Goal: Find specific page/section

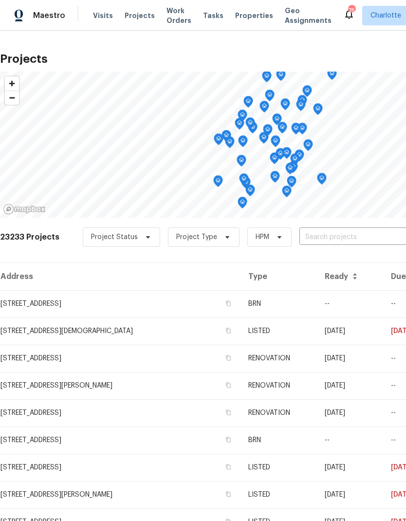
click at [337, 238] on input "text" at bounding box center [354, 237] width 111 height 15
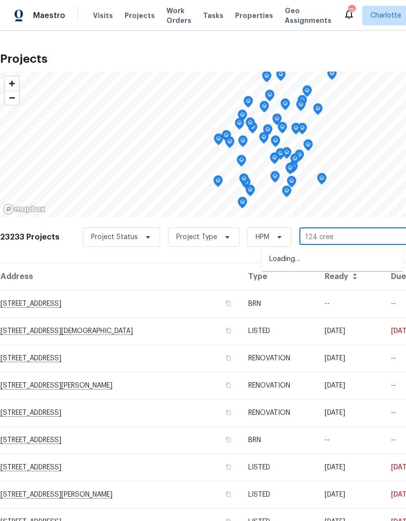
type input "124 creek"
click at [336, 262] on li "[STREET_ADDRESS]" at bounding box center [332, 259] width 142 height 17
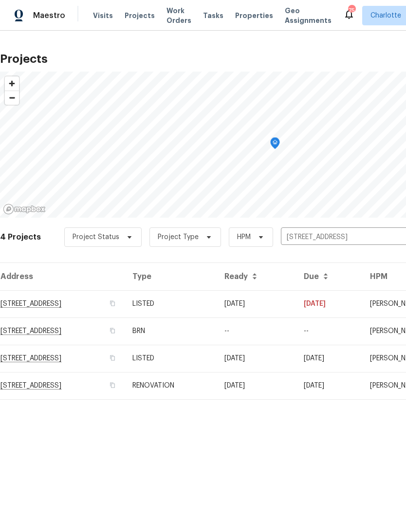
click at [28, 307] on td "124 Creek Hollow Trl, Belmont, NC 28012" at bounding box center [62, 303] width 125 height 27
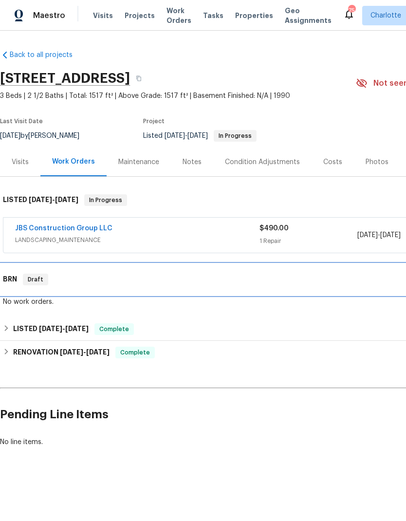
click at [12, 273] on h6 "BRN" at bounding box center [10, 279] width 14 height 12
click at [30, 225] on link "JBS Construction Group LLC" at bounding box center [63, 228] width 97 height 7
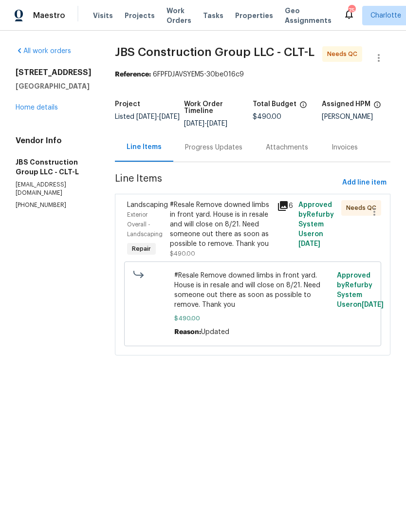
click at [236, 152] on div "Progress Updates" at bounding box center [213, 148] width 57 height 10
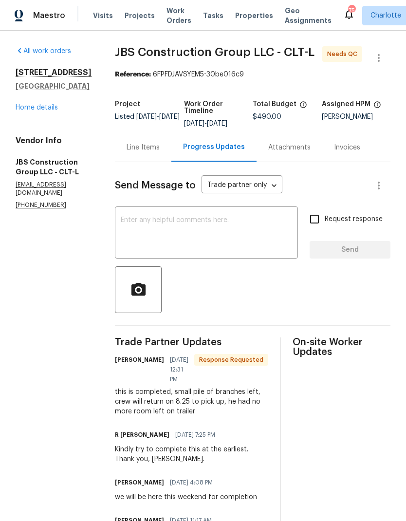
click at [18, 109] on link "Home details" at bounding box center [37, 107] width 42 height 7
